Goal: Task Accomplishment & Management: Manage account settings

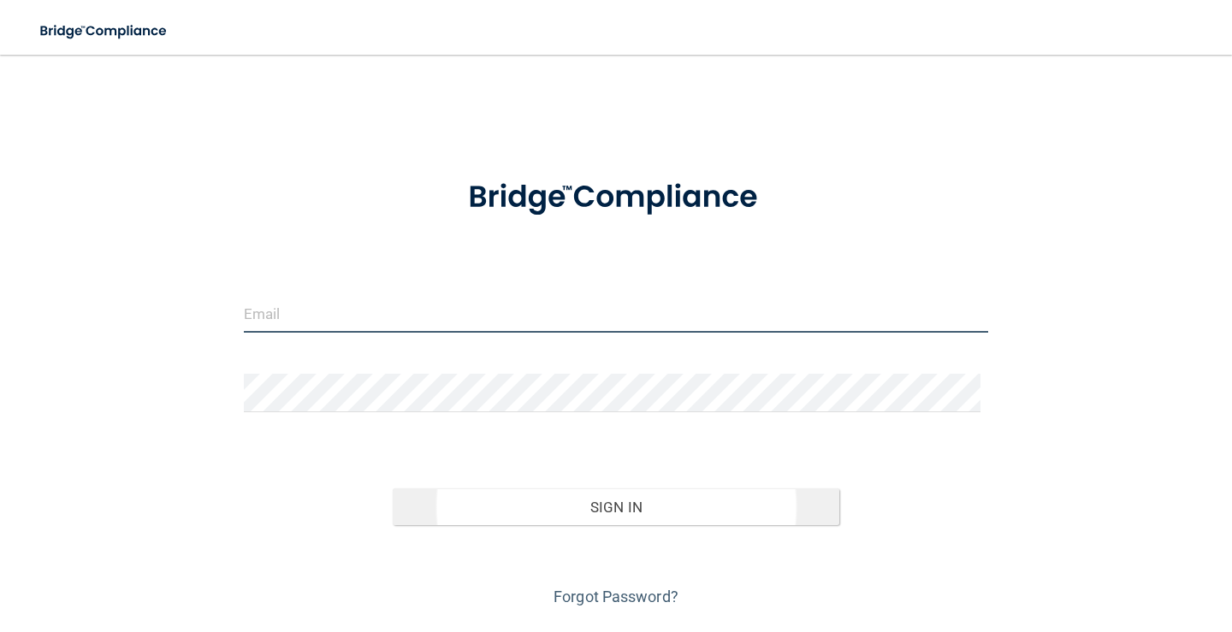
type input "[PERSON_NAME][EMAIL_ADDRESS][DOMAIN_NAME]"
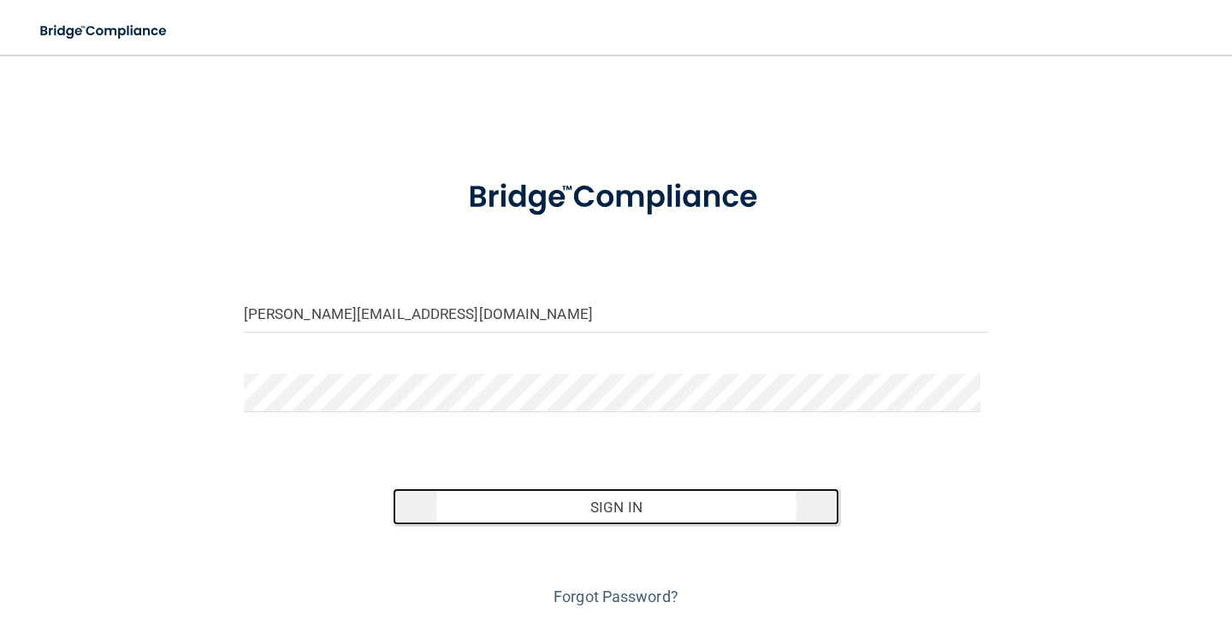
click at [509, 514] on button "Sign In" at bounding box center [616, 508] width 447 height 38
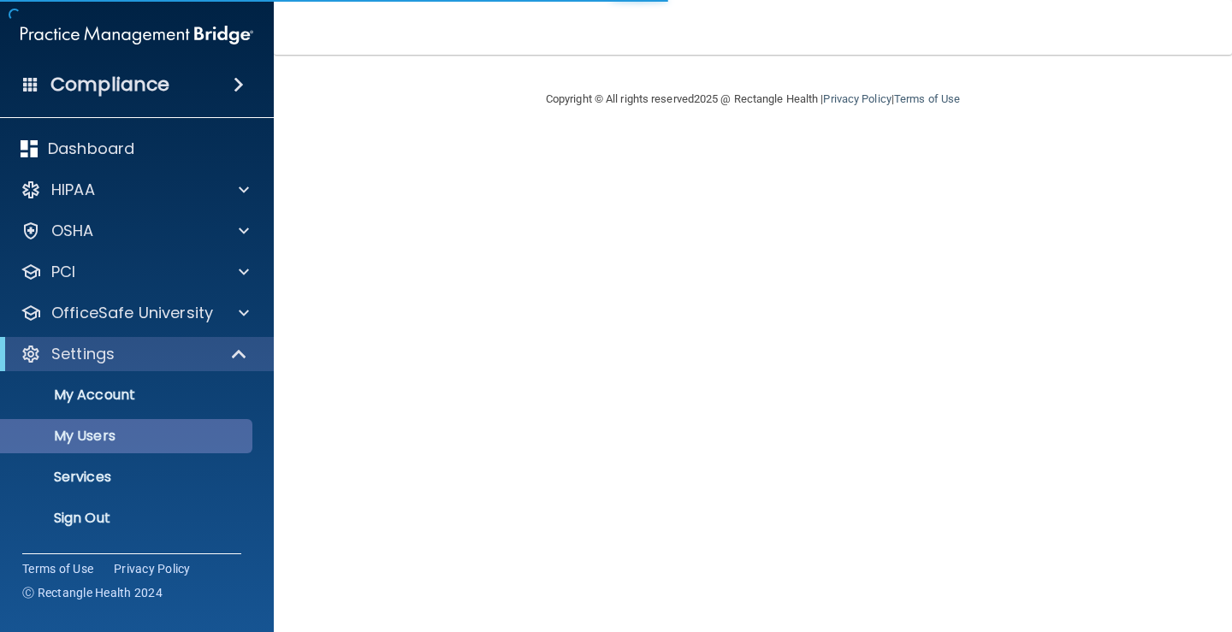
select select "20"
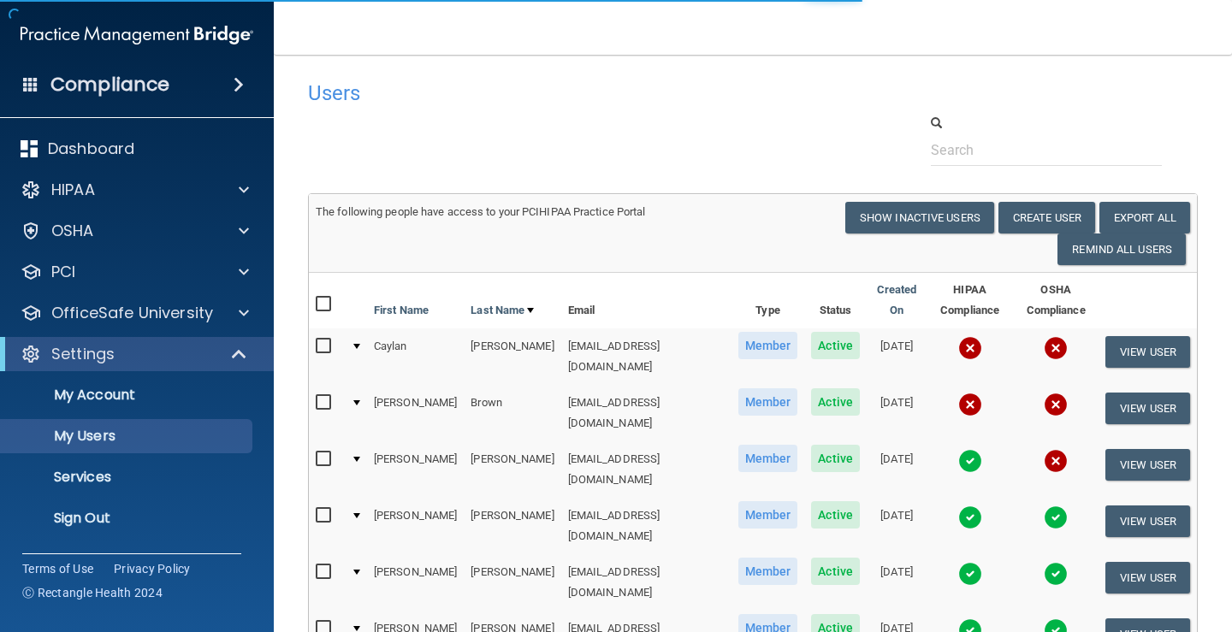
click at [322, 347] on input "checkbox" at bounding box center [326, 347] width 20 height 14
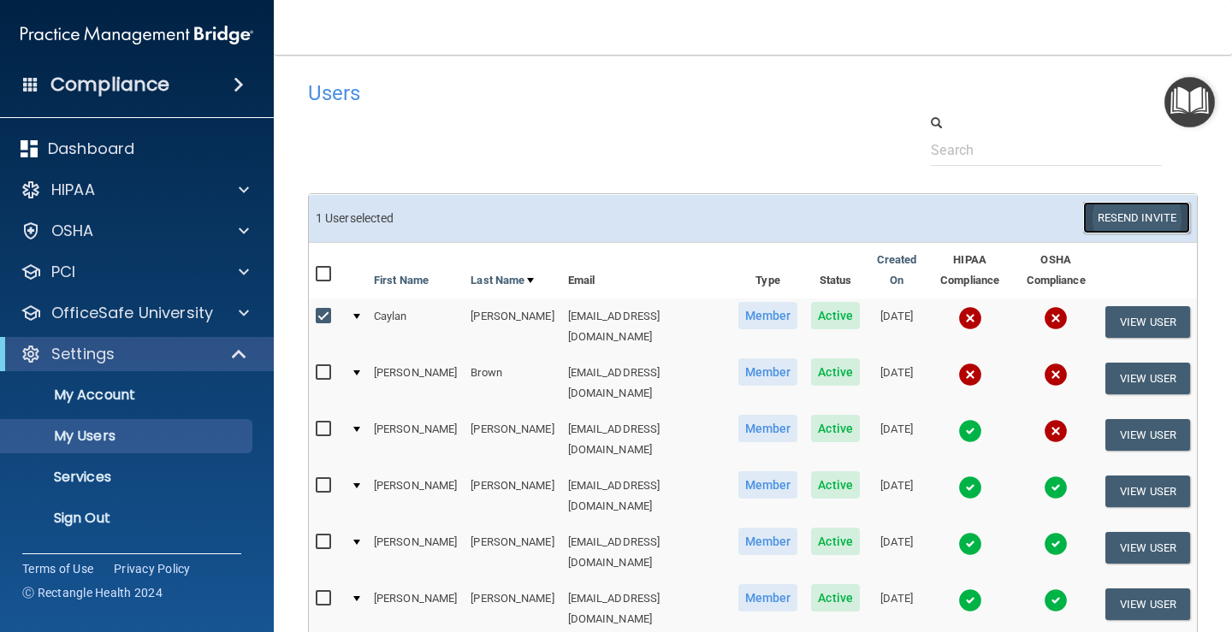
click at [1095, 224] on button "Resend Invite" at bounding box center [1136, 218] width 107 height 32
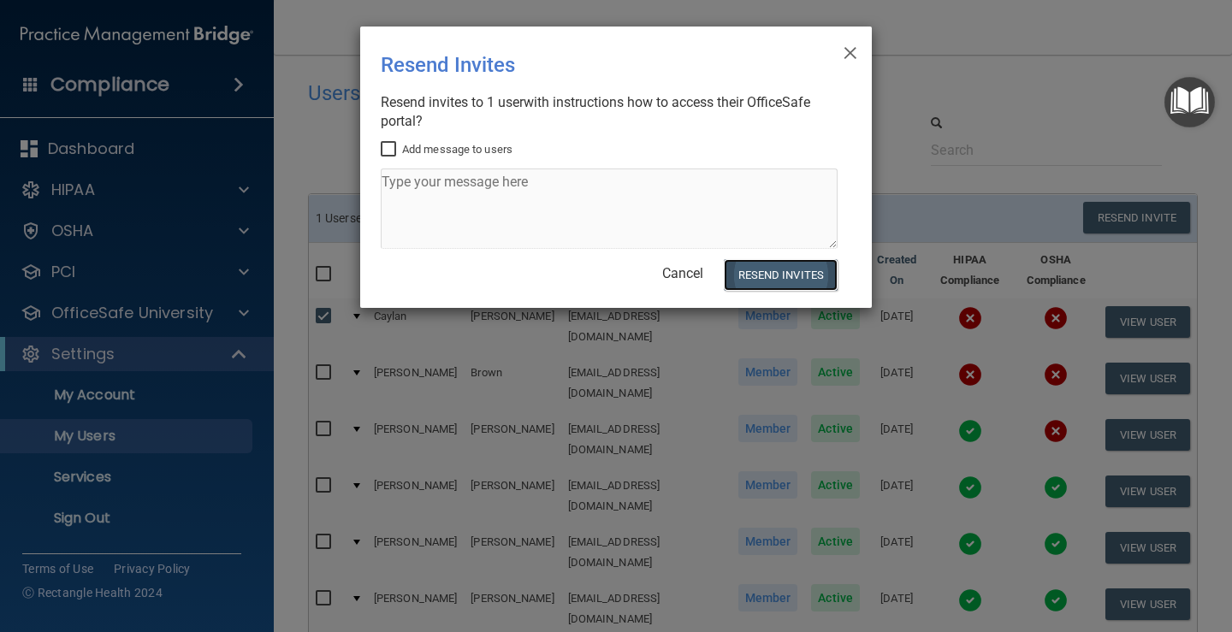
click at [800, 276] on button "Resend Invites" at bounding box center [781, 275] width 114 height 32
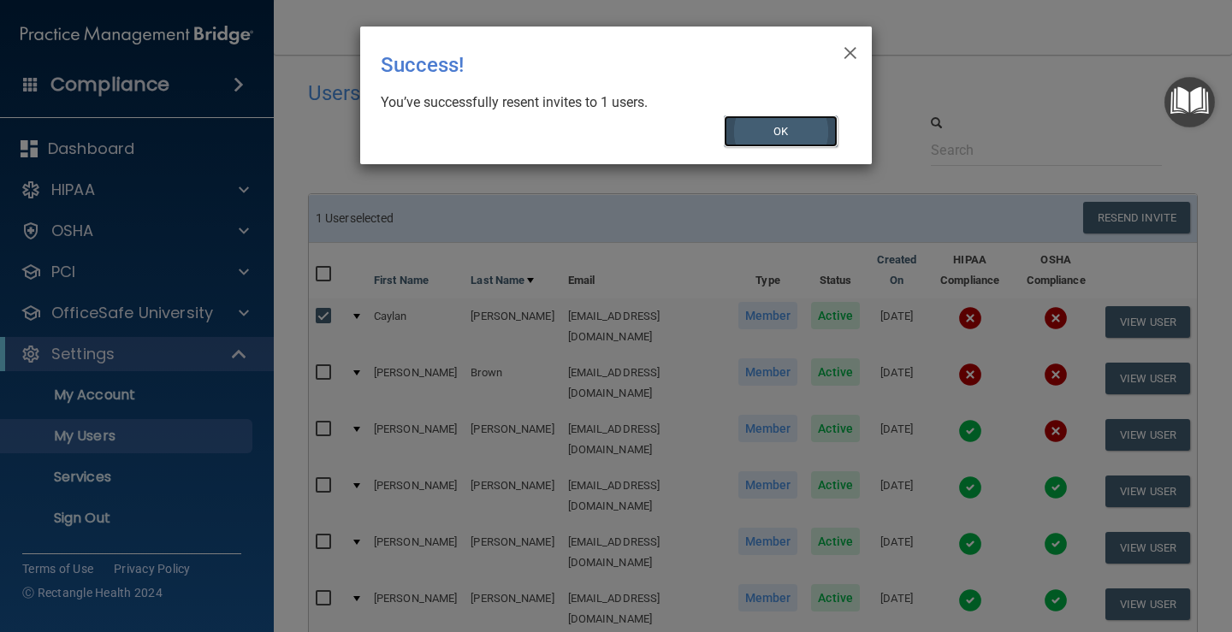
click at [780, 145] on button "OK" at bounding box center [781, 132] width 115 height 32
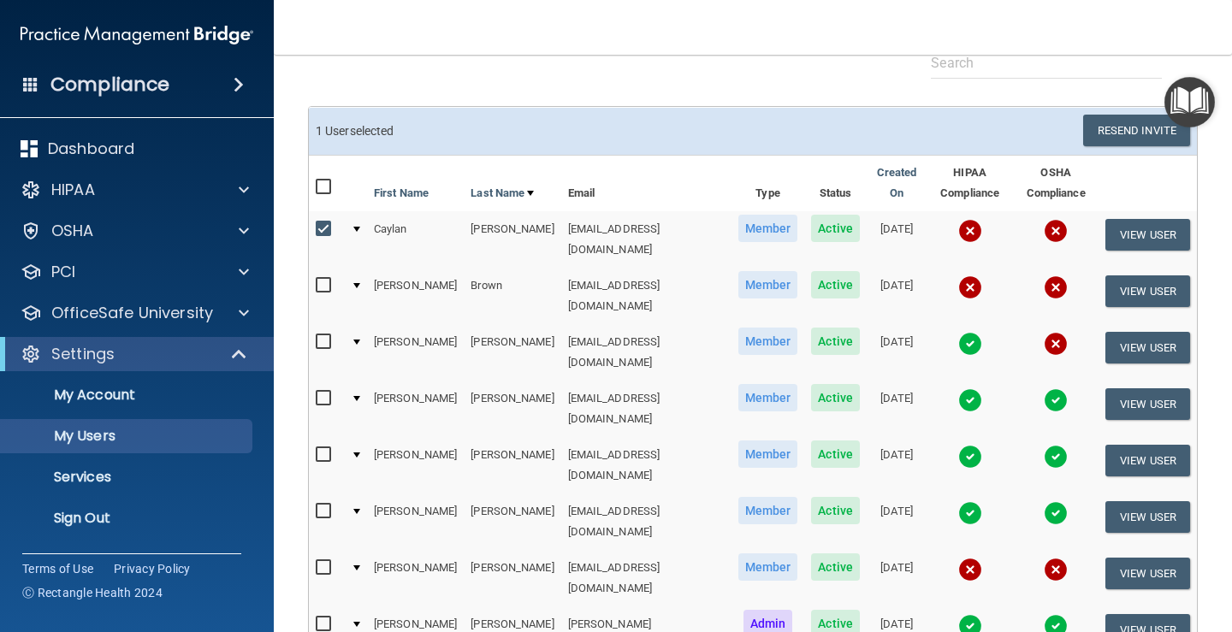
scroll to position [86, 0]
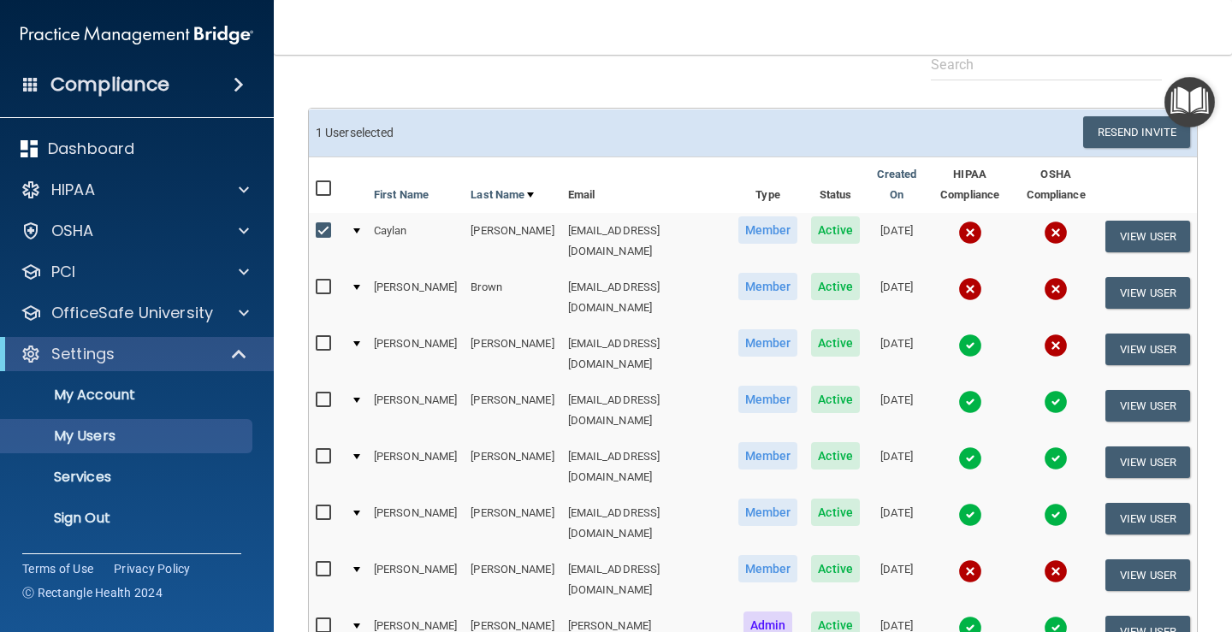
click at [329, 235] on input "checkbox" at bounding box center [326, 231] width 20 height 14
checkbox input "false"
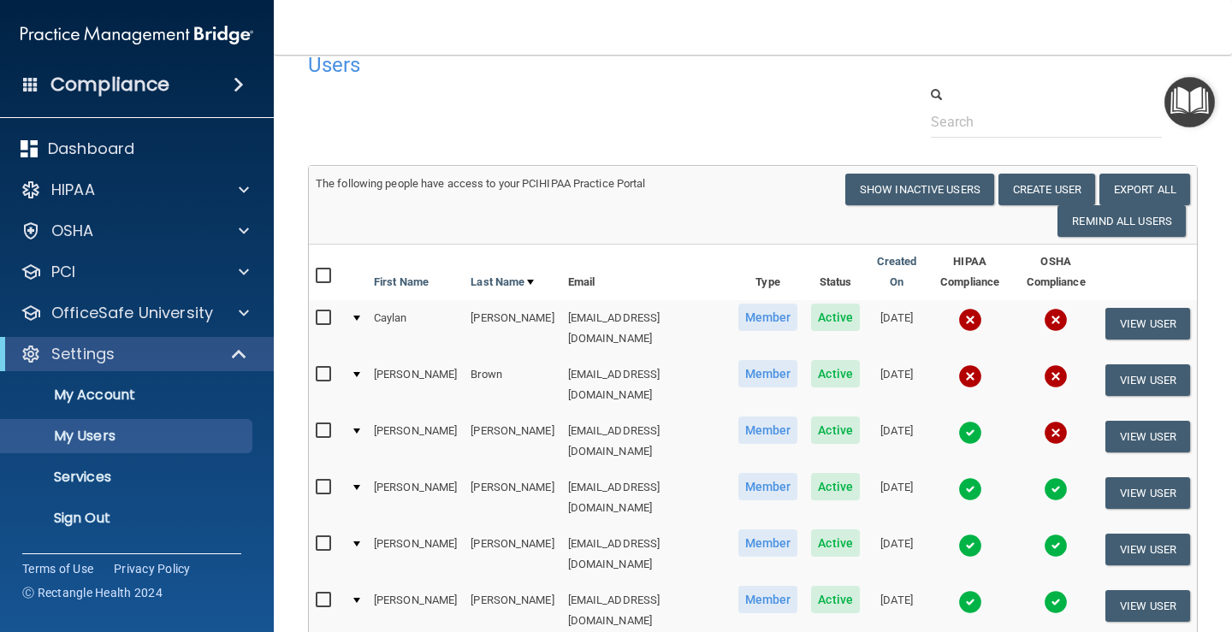
scroll to position [0, 0]
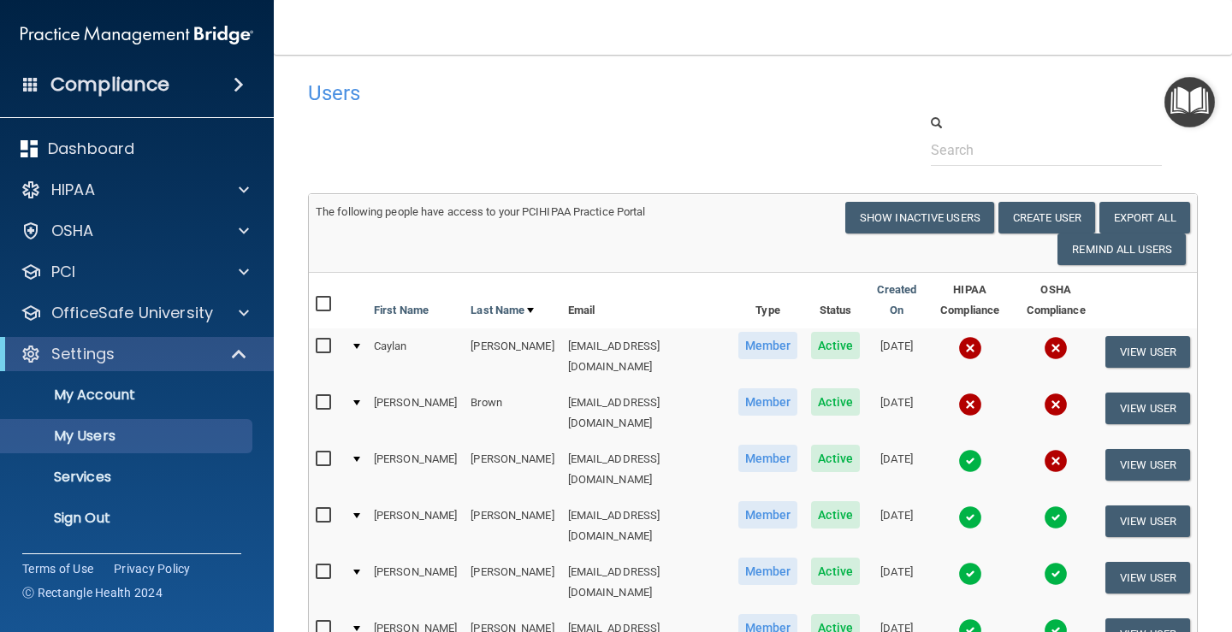
click at [621, 153] on div at bounding box center [753, 140] width 916 height 52
